Goal: Task Accomplishment & Management: Use online tool/utility

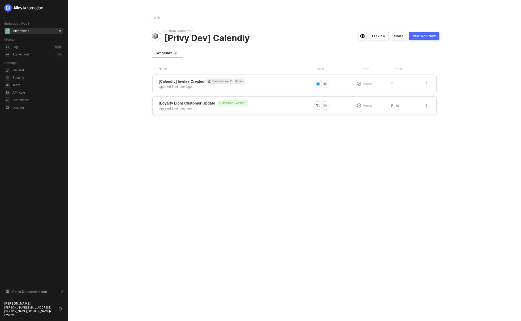
click at [259, 108] on div "[Loyalty Lion] Customer Update Released • Version 1 Updated 3 minutes ago" at bounding box center [235, 105] width 153 height 11
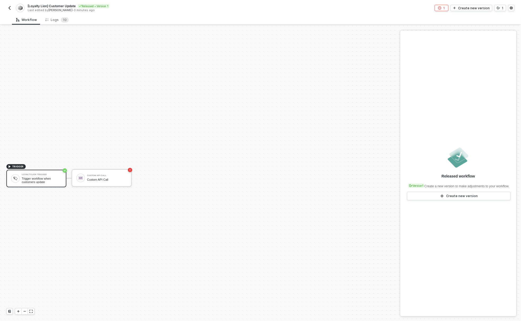
scroll to position [10, 0]
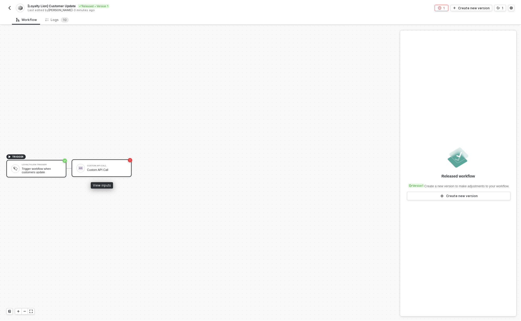
click at [109, 170] on div "Custom API Call" at bounding box center [107, 169] width 40 height 3
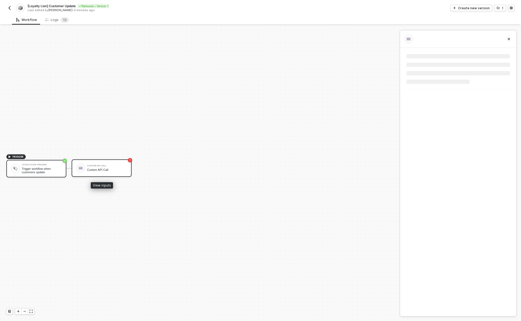
click at [109, 170] on div "Custom API Call" at bounding box center [107, 169] width 40 height 3
click at [110, 168] on div "Custom API Call" at bounding box center [107, 169] width 40 height 3
click at [109, 174] on div "Custom API Call Custom API Call" at bounding box center [102, 169] width 60 height 18
click at [50, 23] on div "Logs 1 0" at bounding box center [57, 20] width 32 height 10
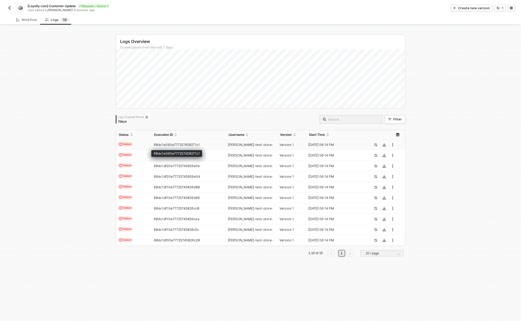
click at [163, 144] on span "68dc1e090e777257458271c1" at bounding box center [177, 145] width 46 height 4
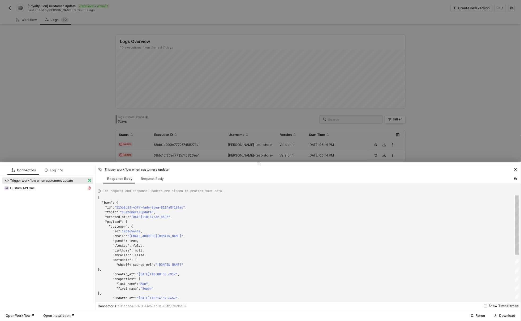
scroll to position [48, 0]
click at [57, 191] on span "Custom API Call" at bounding box center [47, 188] width 91 height 6
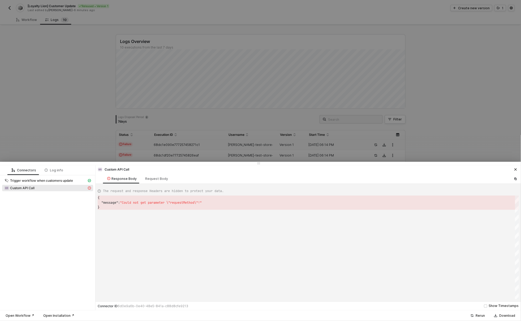
scroll to position [9, 0]
click at [151, 184] on div "Request Body" at bounding box center [156, 179] width 31 height 10
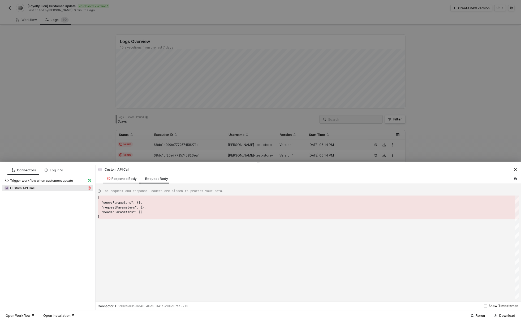
click at [125, 181] on div "Response Body" at bounding box center [122, 179] width 38 height 10
type textarea "{ "message": "Could not get parameter \"requestMethod\"!" }"
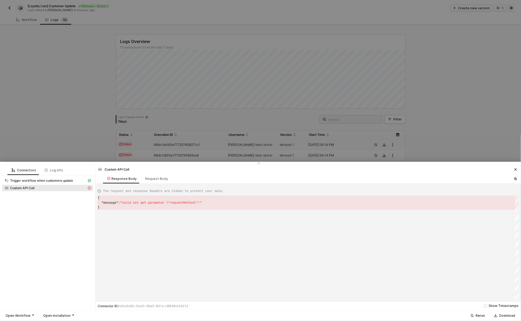
click at [121, 133] on div at bounding box center [260, 160] width 521 height 321
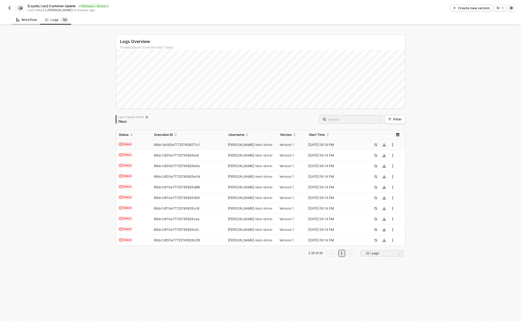
click at [26, 19] on div "Workflow" at bounding box center [26, 20] width 21 height 4
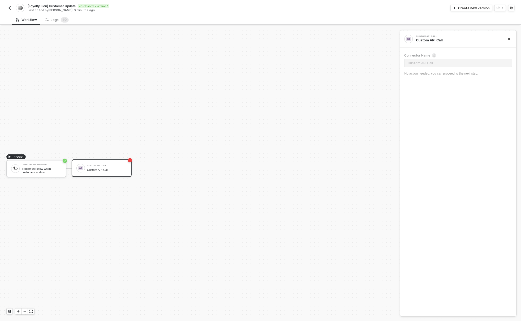
click at [102, 172] on div "Custom API Call Custom API Call" at bounding box center [107, 168] width 40 height 10
click at [483, 7] on div "Create new version" at bounding box center [475, 8] width 32 height 5
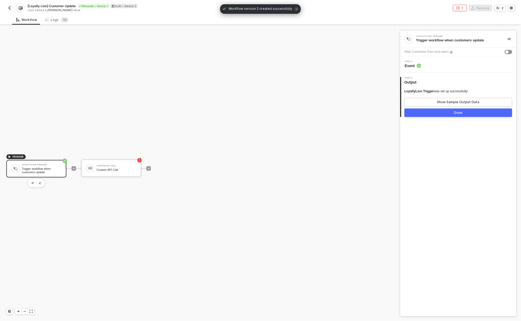
click at [460, 9] on icon "icon-error-page" at bounding box center [458, 7] width 3 height 3
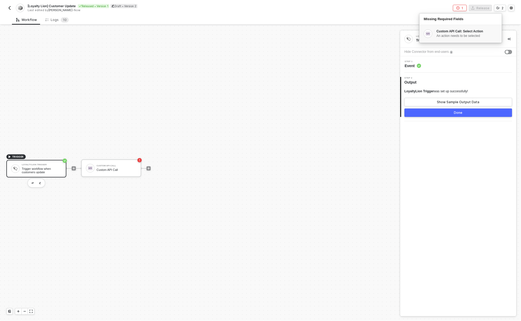
click at [468, 36] on div "An action needs to be selected" at bounding box center [467, 36] width 61 height 5
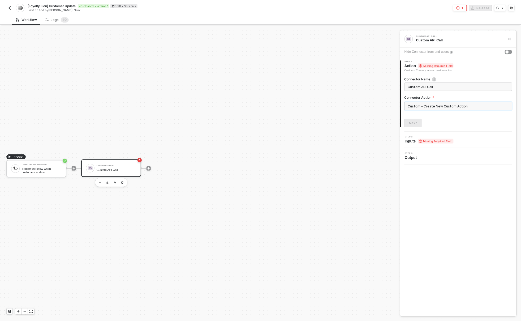
click at [451, 106] on input "Custom - Create New Custom Action" at bounding box center [459, 106] width 108 height 9
click at [353, 65] on div "Custom Actions" at bounding box center [356, 64] width 77 height 5
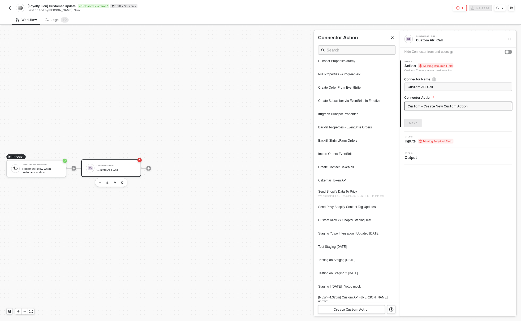
scroll to position [515, 0]
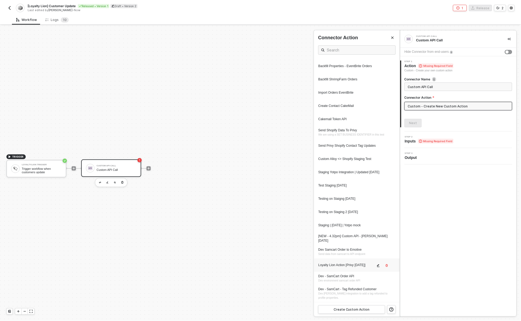
click at [347, 266] on div "Loyalty Lion Action [Privy 09.30.25]" at bounding box center [346, 265] width 57 height 5
type input "Custom - Loyalty Lion Action [Privy 09.30.25]"
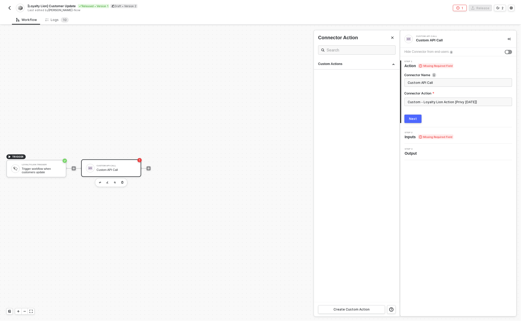
scroll to position [0, 0]
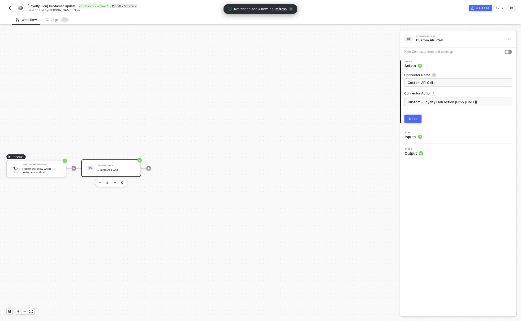
click at [462, 173] on div "Custom API Call Custom API Call Hide Connector from end-users 1 Step 1 Action C…" at bounding box center [459, 174] width 116 height 286
click at [413, 121] on div "Next" at bounding box center [414, 119] width 8 height 4
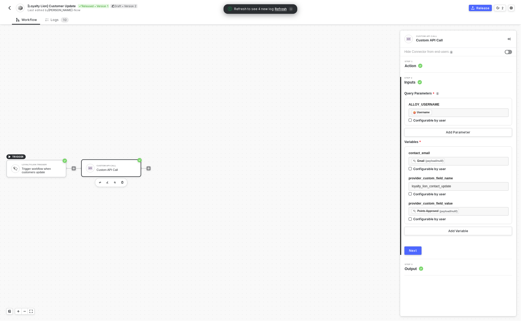
click at [413, 254] on button "Next" at bounding box center [413, 251] width 17 height 9
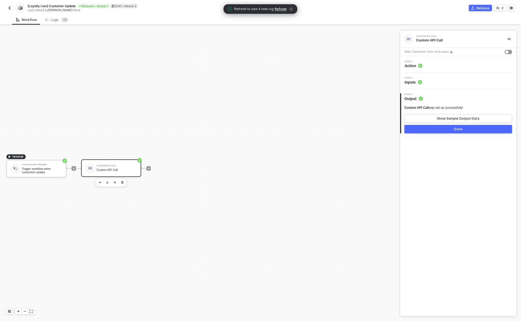
drag, startPoint x: 464, startPoint y: 130, endPoint x: 447, endPoint y: 157, distance: 31.8
click at [447, 156] on div "Custom API Call Custom API Call Hide Connector from end-users Step 1 Action Ste…" at bounding box center [459, 174] width 116 height 286
click at [455, 119] on div "Show Sample Output Data" at bounding box center [458, 119] width 43 height 4
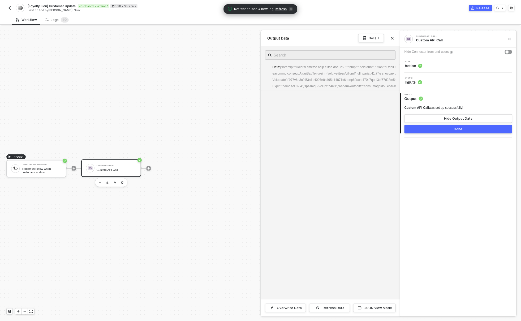
click at [460, 131] on div "Done" at bounding box center [458, 129] width 9 height 4
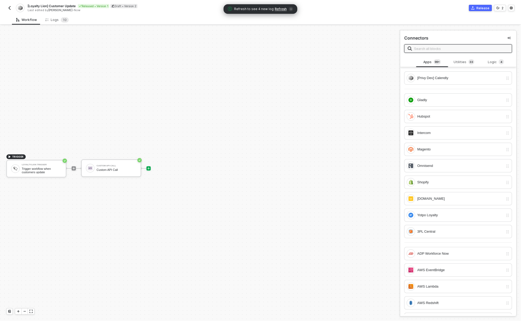
click at [483, 8] on div "Release" at bounding box center [483, 8] width 13 height 5
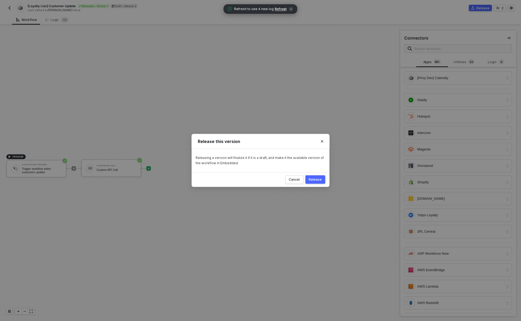
click at [317, 181] on div "Release" at bounding box center [315, 180] width 13 height 4
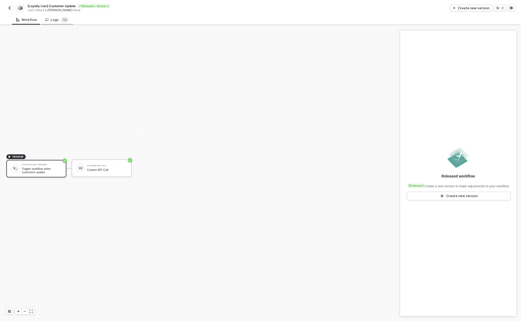
click at [56, 23] on div "Logs 1 0" at bounding box center [57, 20] width 32 height 10
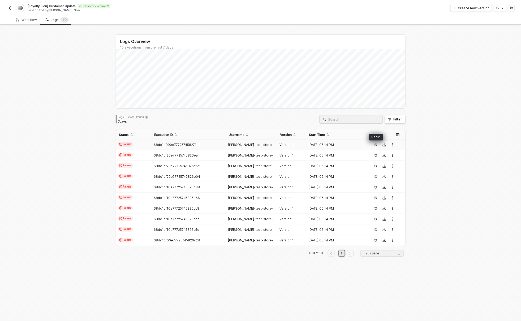
click at [375, 146] on icon "icon-success-page" at bounding box center [376, 144] width 3 height 3
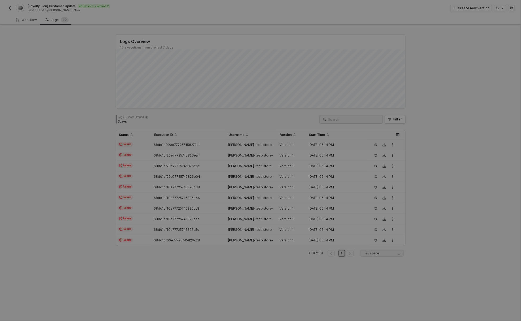
type textarea "{ "id": "115b8c23-45f7-4ade-85ea-8114a8f18fa6", "topic": "customers/update", "c…"
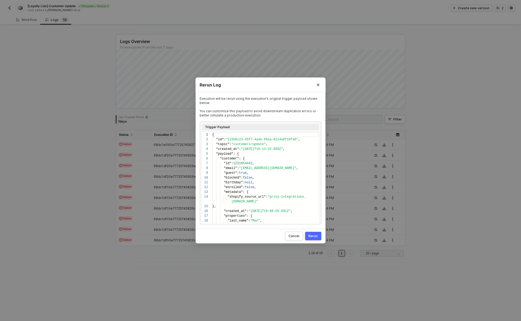
click at [311, 232] on button "Rerun" at bounding box center [313, 236] width 16 height 9
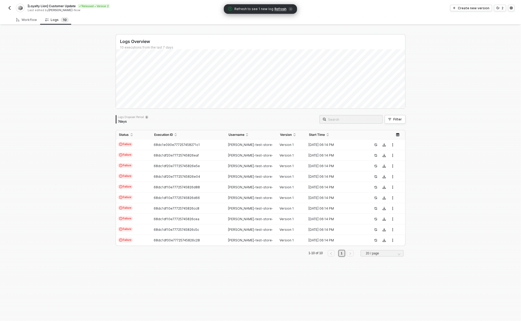
click at [278, 7] on span "Refresh" at bounding box center [281, 9] width 12 height 4
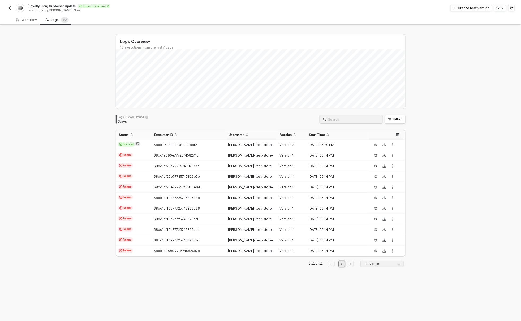
click at [28, 143] on div "Logs Overview 10 executions from the last 7 days Logs Disposal Period 7 days Fi…" at bounding box center [260, 174] width 521 height 296
click at [78, 100] on div "Logs Overview 10 executions from the last 7 days Logs Disposal Period 7 days Fi…" at bounding box center [260, 174] width 521 height 296
click at [46, 155] on div "Logs Overview 10 executions from the last 7 days Logs Disposal Period 7 days Fi…" at bounding box center [260, 174] width 521 height 296
click at [282, 9] on span "Refresh" at bounding box center [282, 9] width 12 height 4
click at [71, 198] on div "Logs Overview 10 executions from the last 7 days Wed 24 Success 0 Failure 0 Log…" at bounding box center [260, 174] width 521 height 296
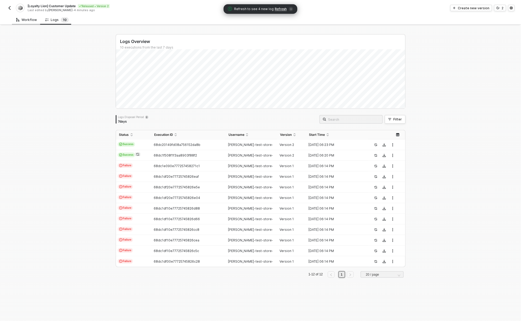
click at [23, 17] on div "Workflow" at bounding box center [26, 20] width 29 height 10
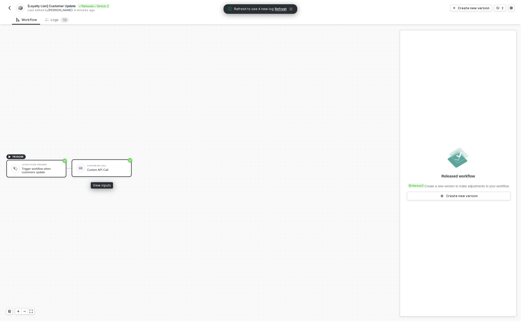
click at [96, 171] on div "Custom API Call" at bounding box center [107, 169] width 40 height 3
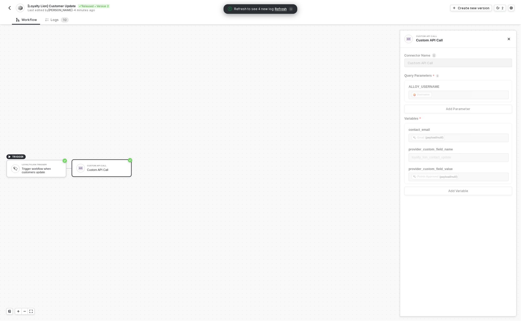
click at [474, 12] on div "[Loyalty Lion] Customer Update Released • Version 2 Last edited by David Mullin…" at bounding box center [260, 7] width 509 height 15
click at [474, 9] on div "Create new version" at bounding box center [474, 8] width 32 height 5
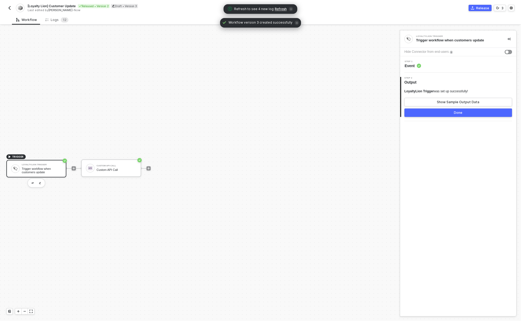
click at [416, 65] on span "Event" at bounding box center [413, 65] width 16 height 5
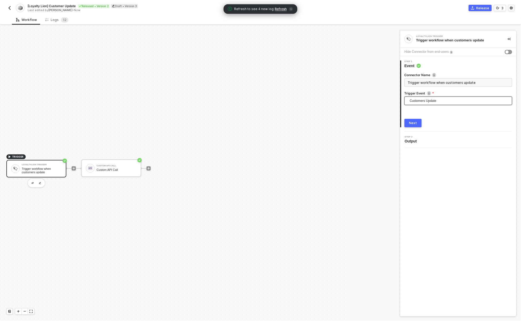
click at [421, 98] on span "Customers Update" at bounding box center [459, 101] width 99 height 8
click at [462, 95] on label "Trigger Event" at bounding box center [459, 93] width 108 height 5
click at [118, 171] on div "Custom API Call" at bounding box center [117, 169] width 40 height 3
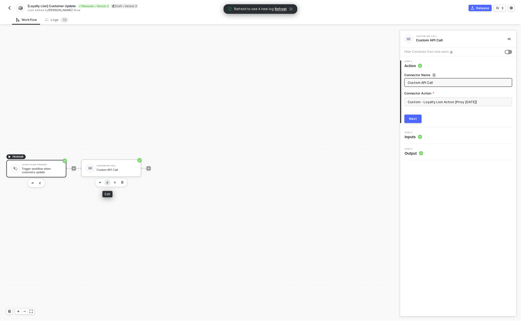
click at [108, 183] on img "button" at bounding box center [108, 183] width 2 height 2
click at [447, 103] on input "Custom - Loyalty Lion Action [Privy 09.30.25]" at bounding box center [459, 102] width 108 height 9
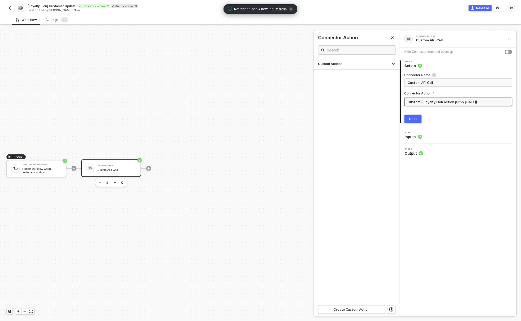
drag, startPoint x: 369, startPoint y: 66, endPoint x: 369, endPoint y: 89, distance: 22.6
click at [369, 66] on div "Custom Actions" at bounding box center [356, 64] width 77 height 5
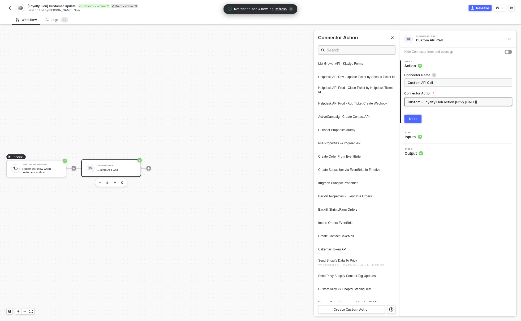
scroll to position [515, 0]
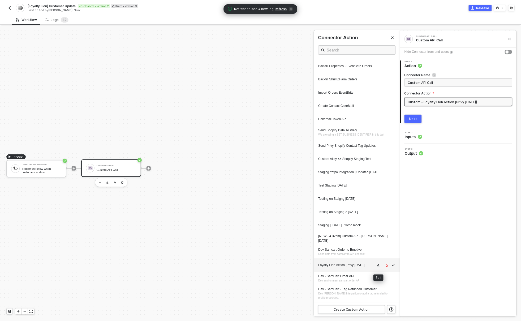
click at [378, 267] on icon "icon-edit" at bounding box center [378, 266] width 3 height 3
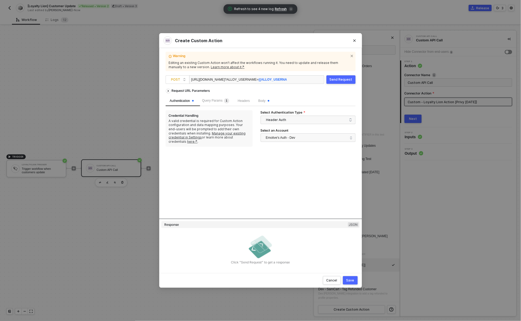
click at [256, 186] on div "Request URL Parameters Authentication Query Params 1 Headers Body Credential Ha…" at bounding box center [261, 152] width 190 height 133
click at [247, 100] on span "Headers" at bounding box center [244, 101] width 12 height 4
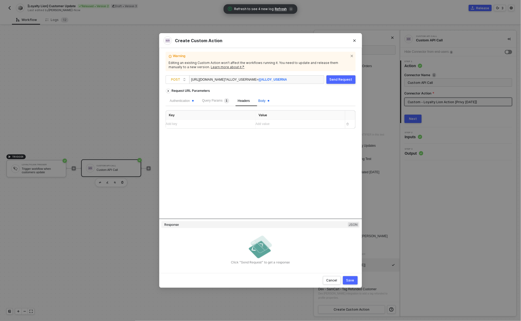
click at [269, 100] on span "Body" at bounding box center [263, 101] width 11 height 4
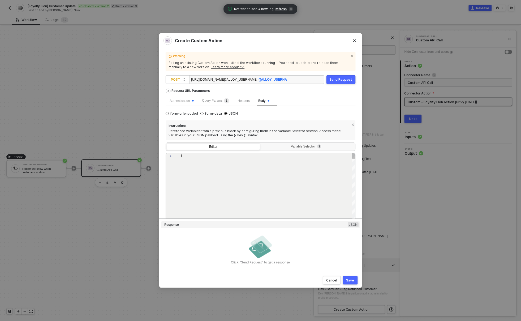
type textarea "{ "contact_email": "{{contact_email}}", "provider_custom_field_name": "{{provid…"
click at [196, 175] on span ""provider_name"" at bounding box center [193, 175] width 22 height 4
click at [295, 147] on div "Variable Selector 3" at bounding box center [307, 147] width 87 height 4
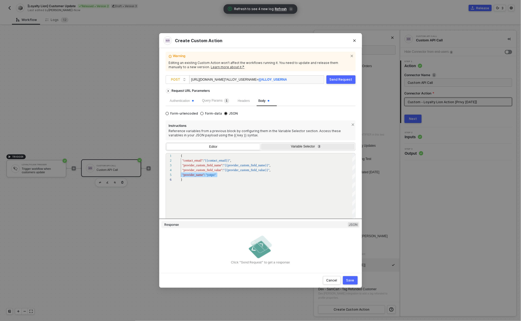
click at [261, 144] on input "Variable Selector 3" at bounding box center [261, 144] width 0 height 0
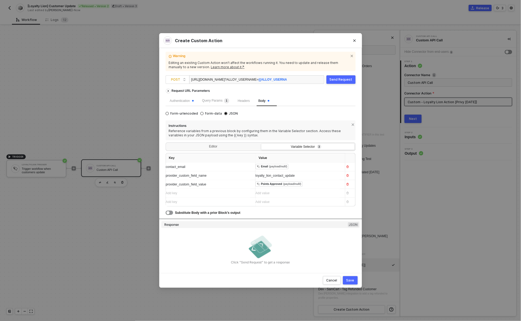
click at [344, 43] on div "Create Custom Action" at bounding box center [261, 40] width 194 height 9
click at [355, 42] on icon "Close" at bounding box center [354, 40] width 3 height 3
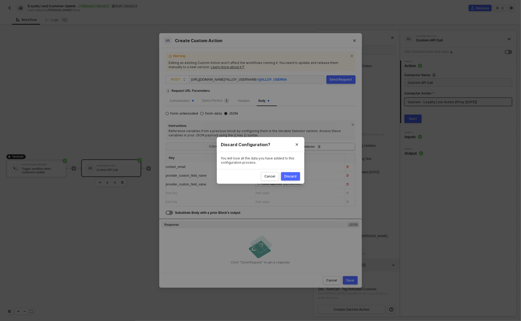
click at [292, 177] on div "Discard" at bounding box center [291, 177] width 12 height 4
radio input "true"
radio input "false"
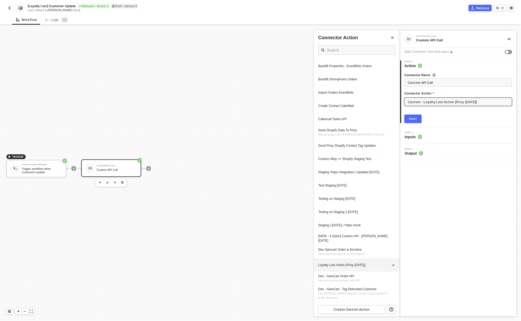
click at [451, 206] on div "Custom API Call Custom API Call Hide Connector from end-users 1 Step 1 Action C…" at bounding box center [459, 174] width 116 height 286
click at [23, 16] on div "Workflow" at bounding box center [26, 20] width 29 height 10
click at [23, 20] on div "Workflow" at bounding box center [26, 20] width 21 height 4
click at [12, 7] on button "button" at bounding box center [9, 8] width 6 height 6
